Goal: Check status: Check status

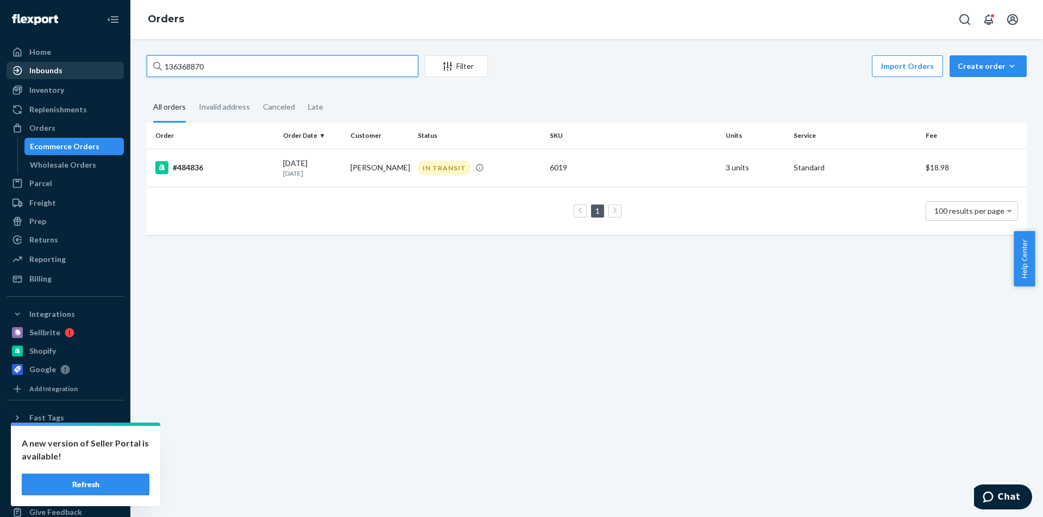
drag, startPoint x: 216, startPoint y: 70, endPoint x: 53, endPoint y: 67, distance: 162.4
click at [53, 67] on div "Home Inbounds Shipping Plans Problems Inventory Products Replenishments Orders …" at bounding box center [521, 258] width 1043 height 517
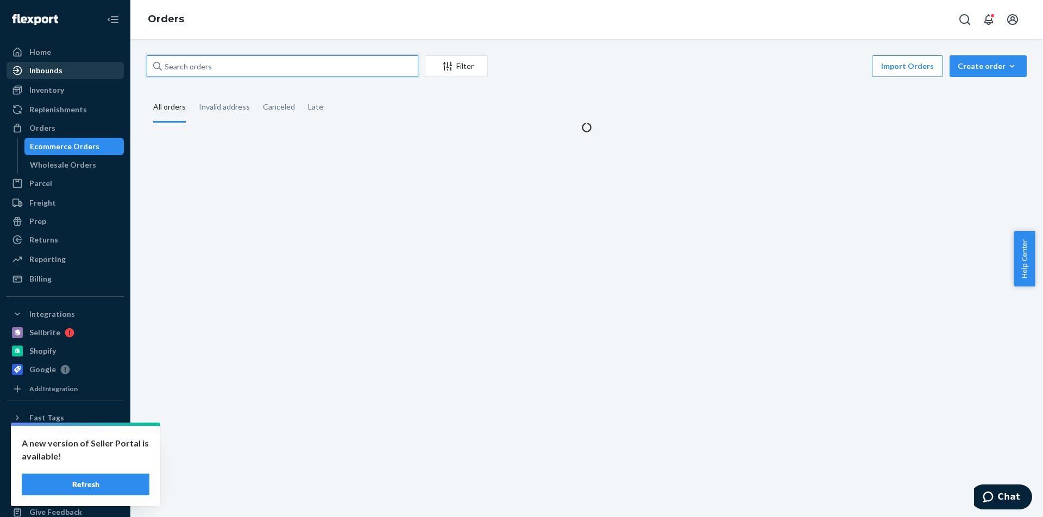
paste input "486976"
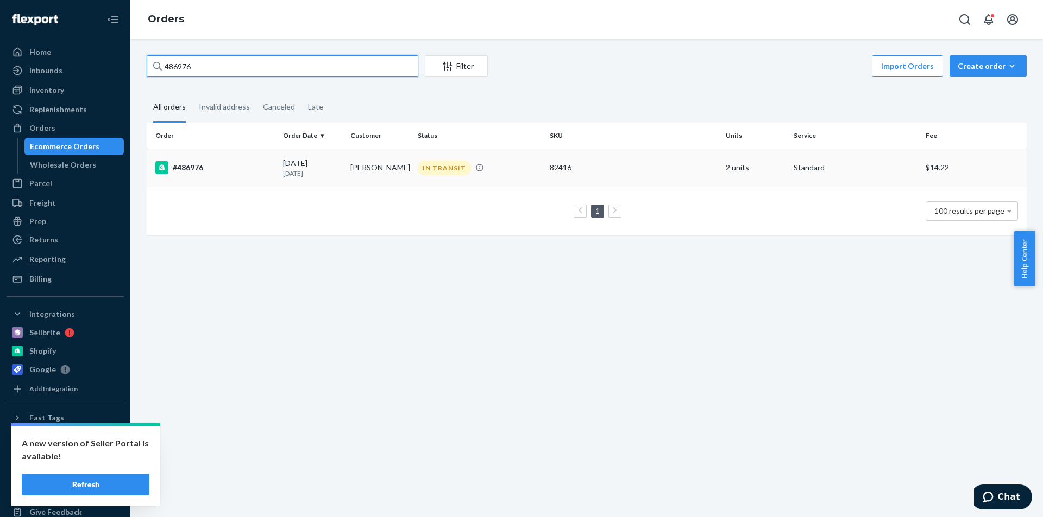
type input "486976"
click at [378, 161] on td "[PERSON_NAME]" at bounding box center [379, 168] width 67 height 38
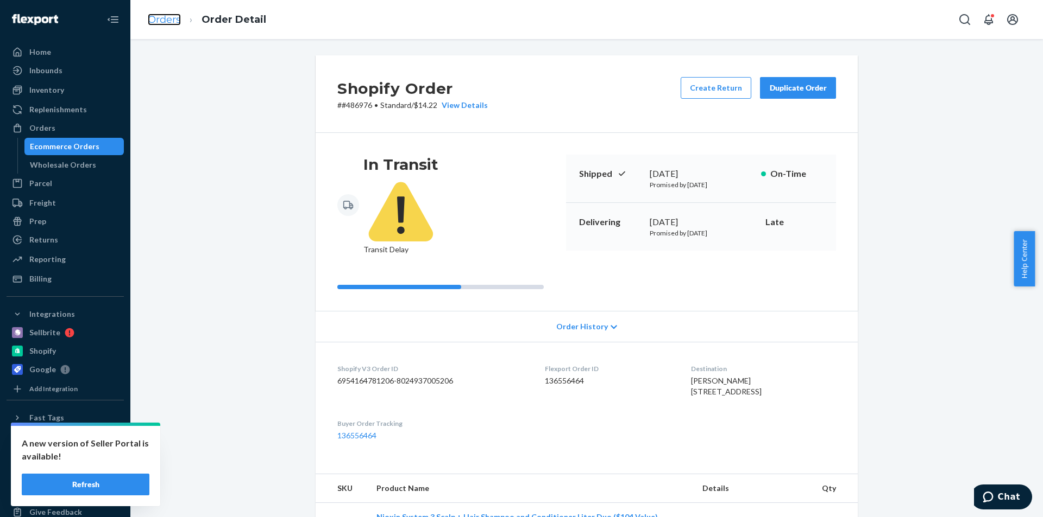
click at [156, 21] on link "Orders" at bounding box center [164, 20] width 33 height 12
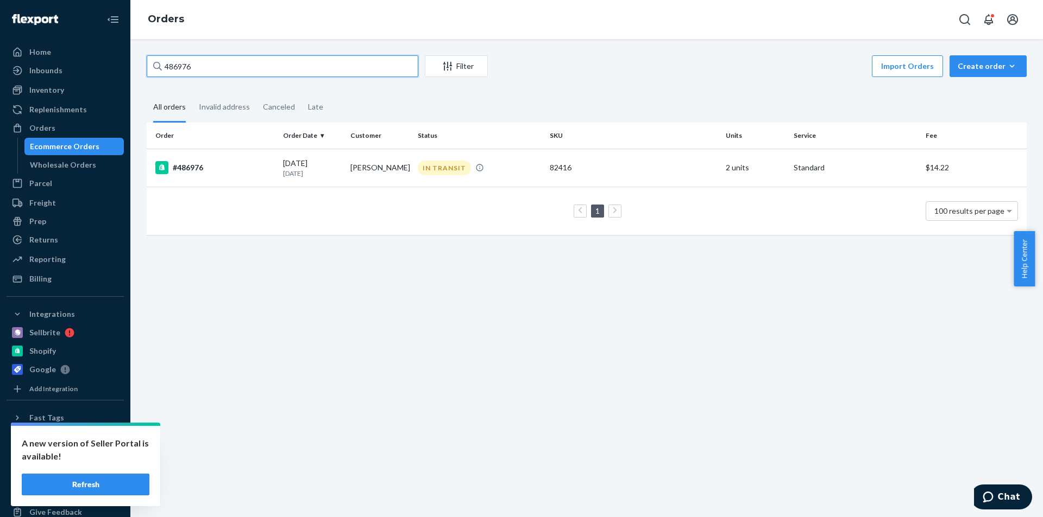
drag, startPoint x: 201, startPoint y: 70, endPoint x: 145, endPoint y: 70, distance: 56.5
click at [145, 70] on div "486976 Filter Import Orders Create order Ecommerce order Removal order All orde…" at bounding box center [586, 150] width 896 height 191
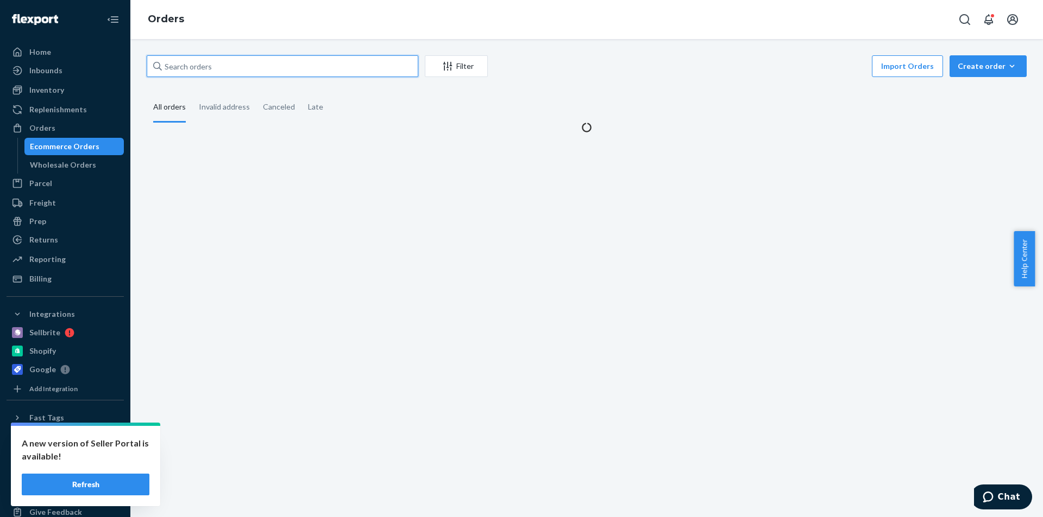
paste input "495386"
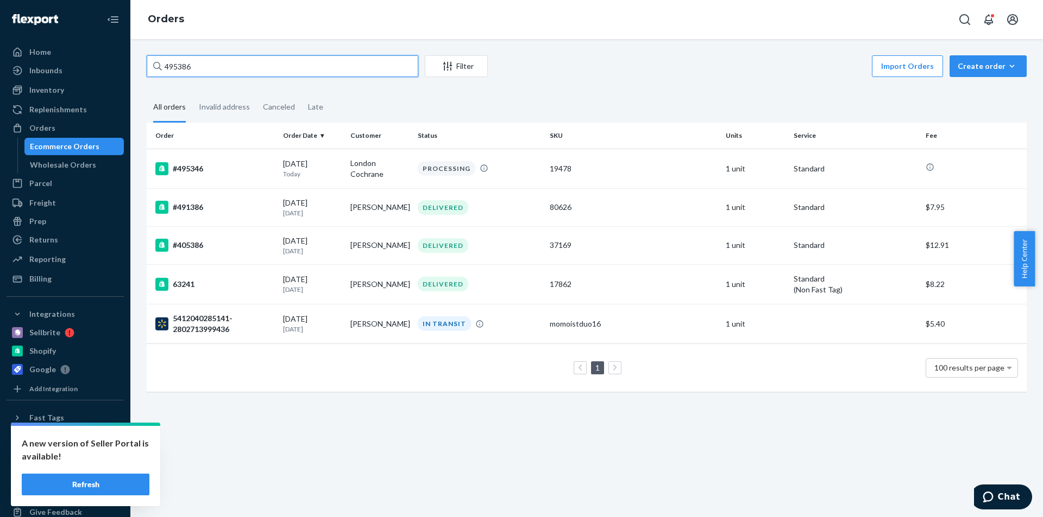
click at [169, 65] on input "495386" at bounding box center [282, 66] width 271 height 22
click at [168, 64] on input "495386" at bounding box center [282, 66] width 271 height 22
click at [164, 67] on input "495386" at bounding box center [282, 66] width 271 height 22
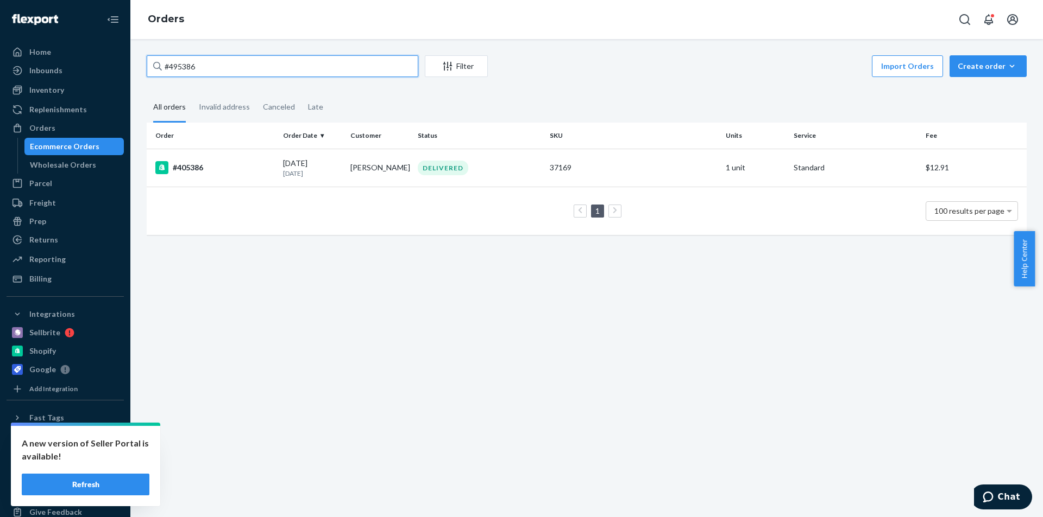
type input "#495386"
